Goal: Browse casually: Explore the website without a specific task or goal

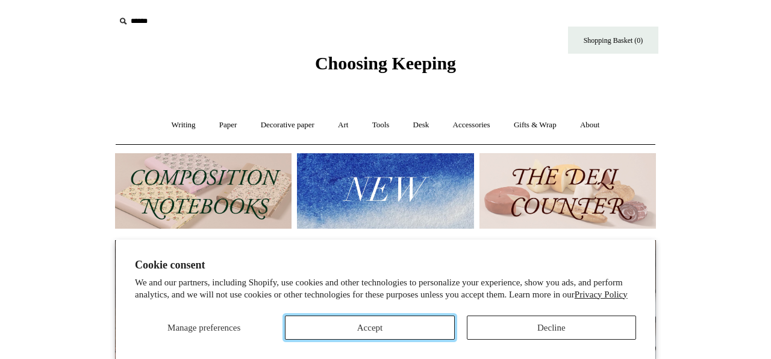
click at [427, 316] on button "Accept" at bounding box center [369, 327] width 169 height 24
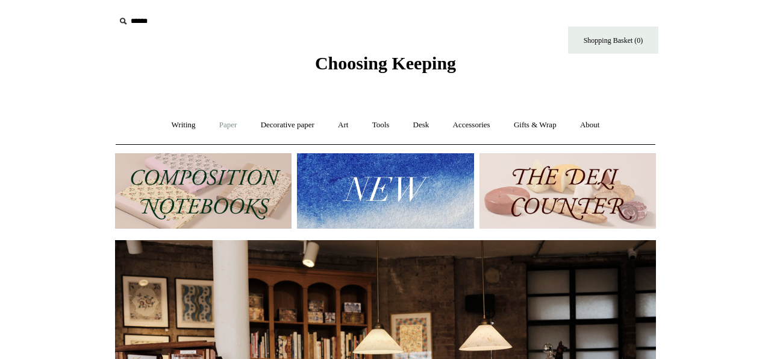
click at [223, 128] on link "Paper +" at bounding box center [229, 125] width 40 height 32
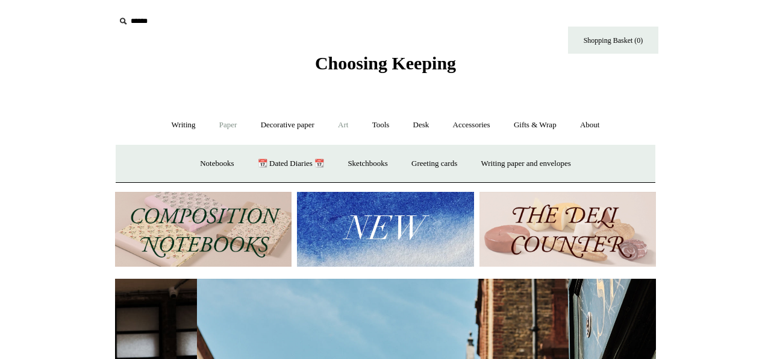
scroll to position [0, 541]
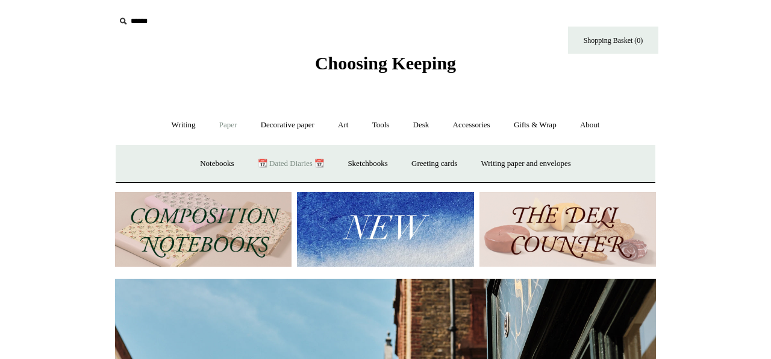
click at [298, 160] on link "📆 Dated Diaries 📆" at bounding box center [291, 164] width 88 height 32
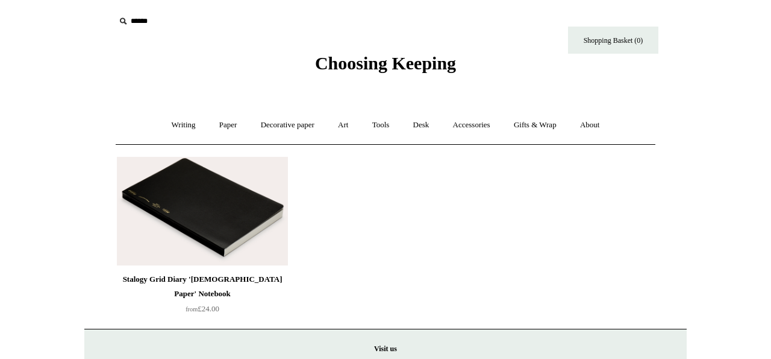
click at [238, 193] on img at bounding box center [202, 211] width 171 height 108
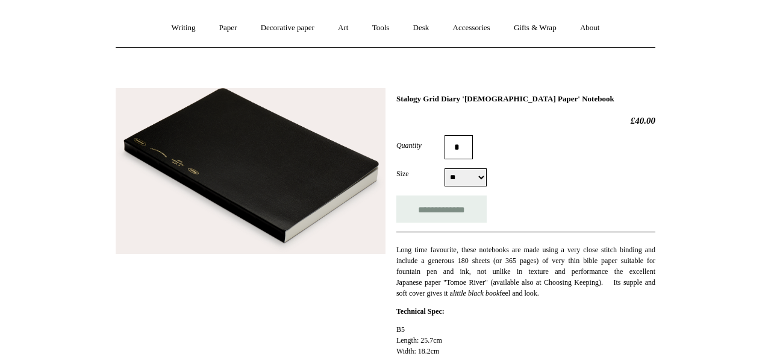
scroll to position [102, 0]
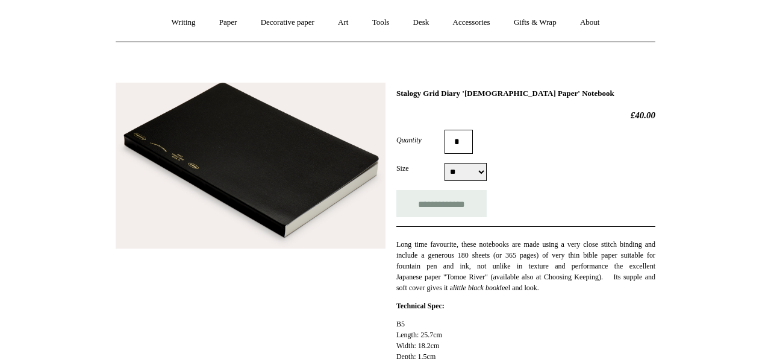
click at [286, 185] on img at bounding box center [251, 166] width 270 height 166
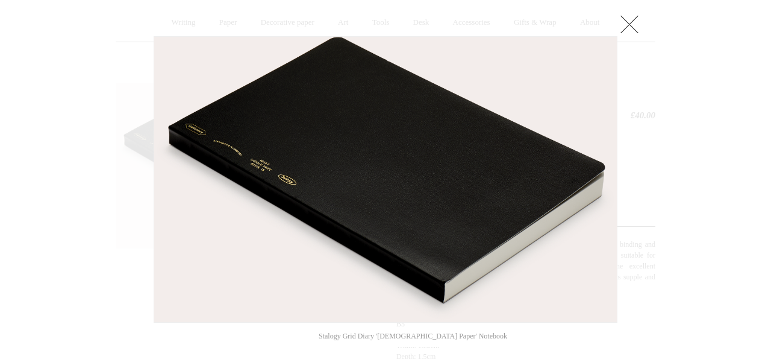
click at [605, 214] on img at bounding box center [385, 179] width 463 height 285
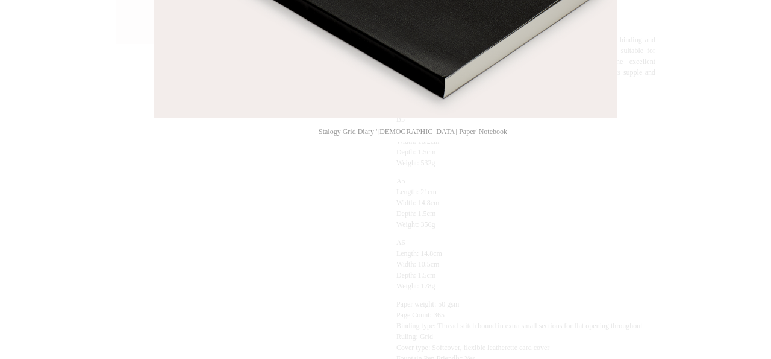
scroll to position [392, 0]
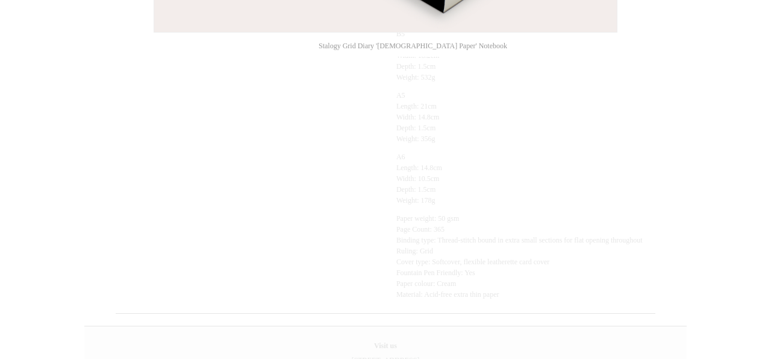
click at [631, 175] on div at bounding box center [385, 67] width 771 height 918
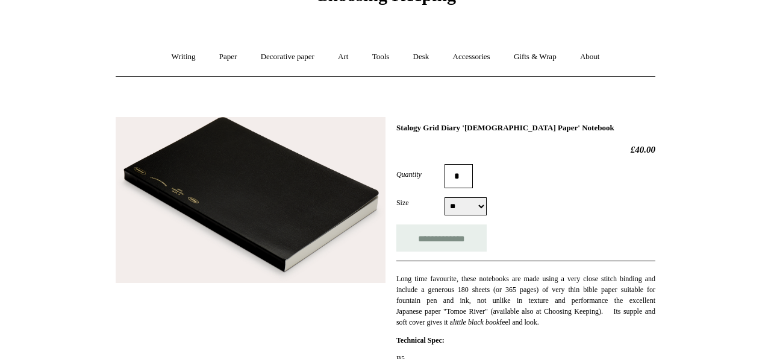
scroll to position [0, 0]
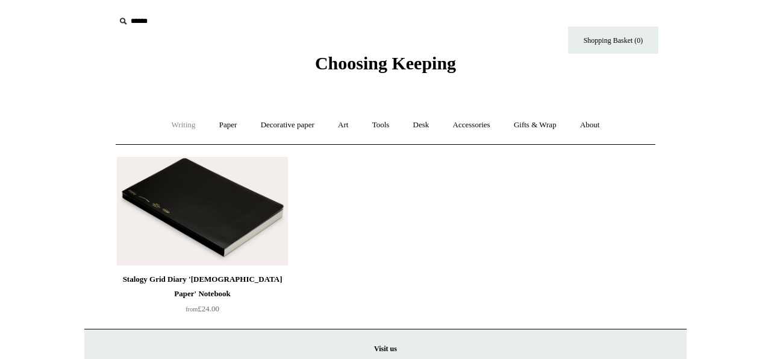
click at [174, 123] on link "Writing +" at bounding box center [184, 125] width 46 height 32
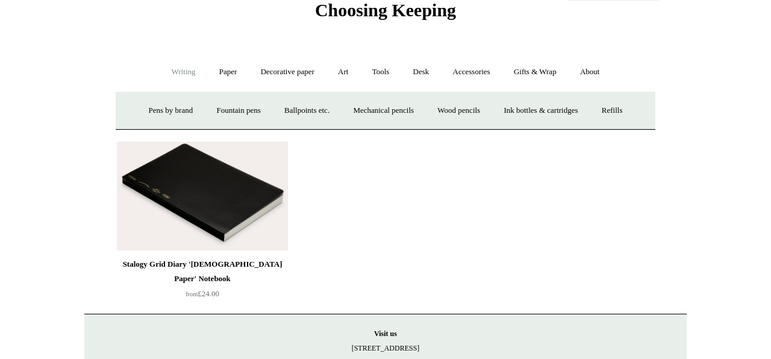
scroll to position [13, 0]
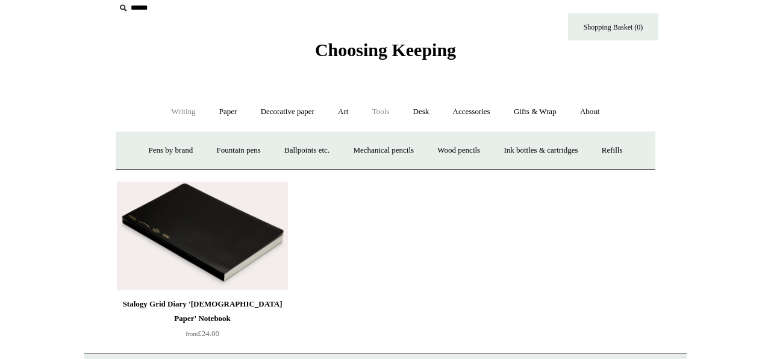
click at [386, 112] on link "Tools +" at bounding box center [381, 112] width 39 height 32
click at [386, 112] on link "Tools -" at bounding box center [381, 112] width 39 height 32
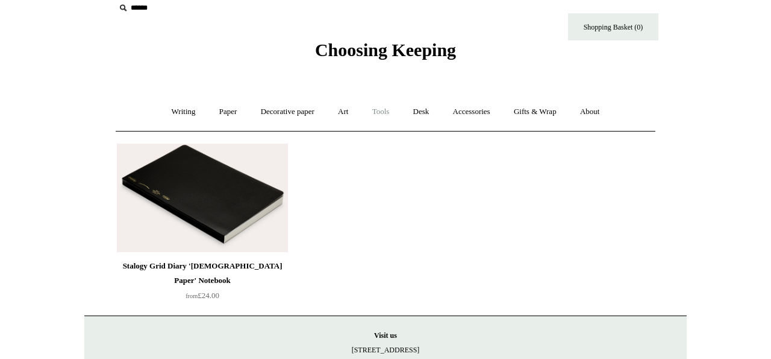
click at [386, 112] on link "Tools +" at bounding box center [381, 112] width 39 height 32
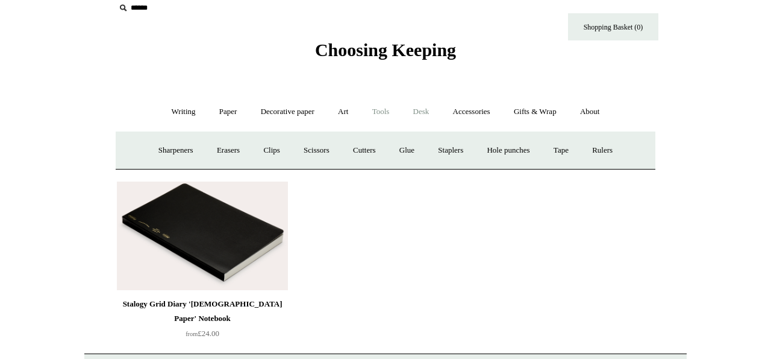
click at [420, 110] on link "Desk +" at bounding box center [422, 112] width 38 height 32
click at [379, 152] on link "Folders" at bounding box center [373, 150] width 45 height 32
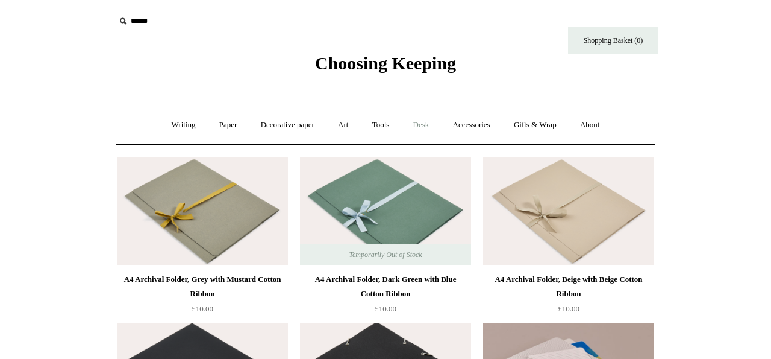
click at [421, 128] on link "Desk +" at bounding box center [422, 125] width 38 height 32
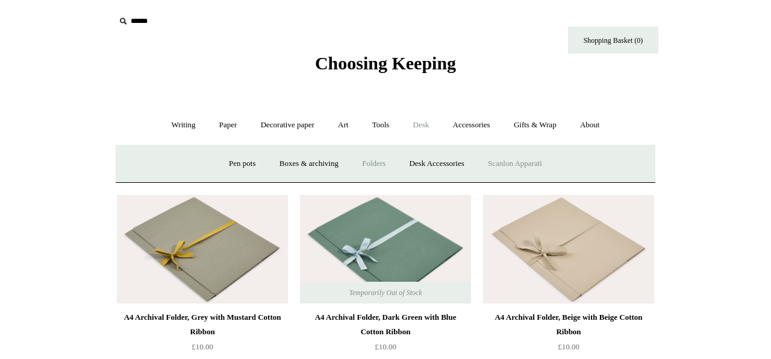
click at [508, 165] on link "Scanlon Apparati" at bounding box center [515, 164] width 76 height 32
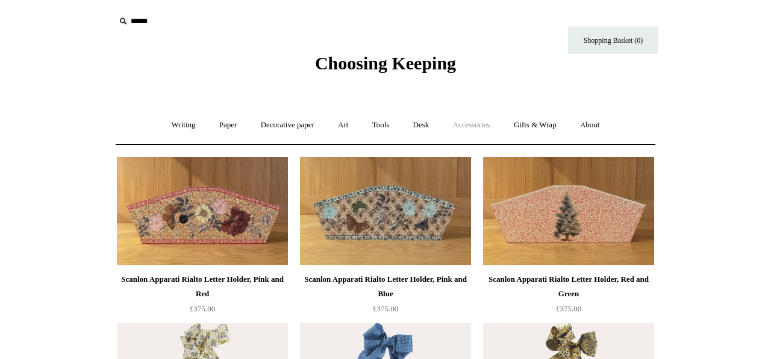
click at [486, 123] on link "Accessories +" at bounding box center [471, 125] width 59 height 32
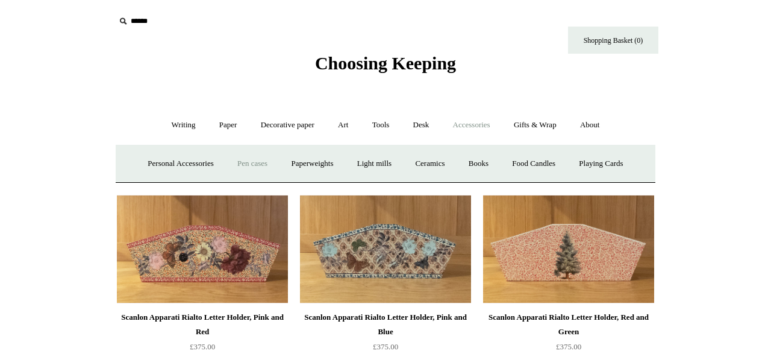
click at [244, 164] on link "Pen cases" at bounding box center [253, 164] width 52 height 32
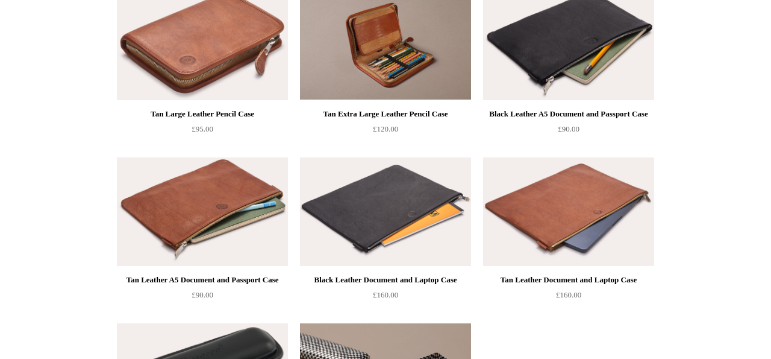
scroll to position [1181, 0]
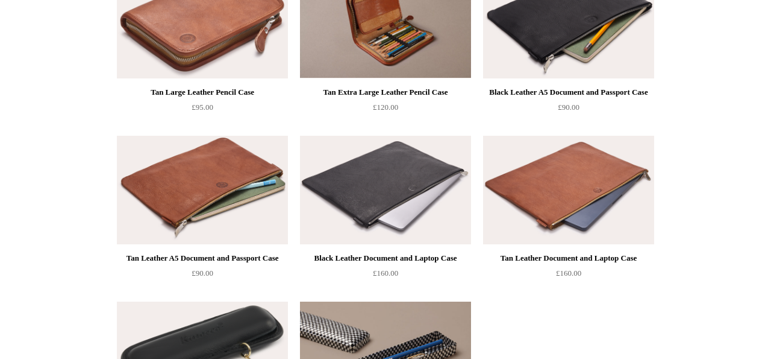
click at [380, 212] on img at bounding box center [385, 190] width 171 height 108
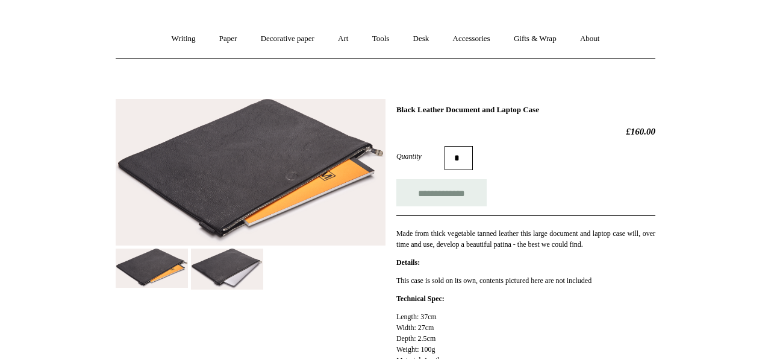
scroll to position [92, 0]
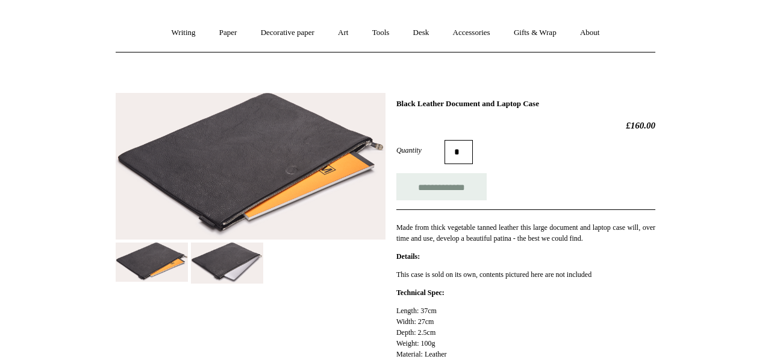
click at [214, 269] on img at bounding box center [227, 262] width 72 height 41
